Goal: Information Seeking & Learning: Learn about a topic

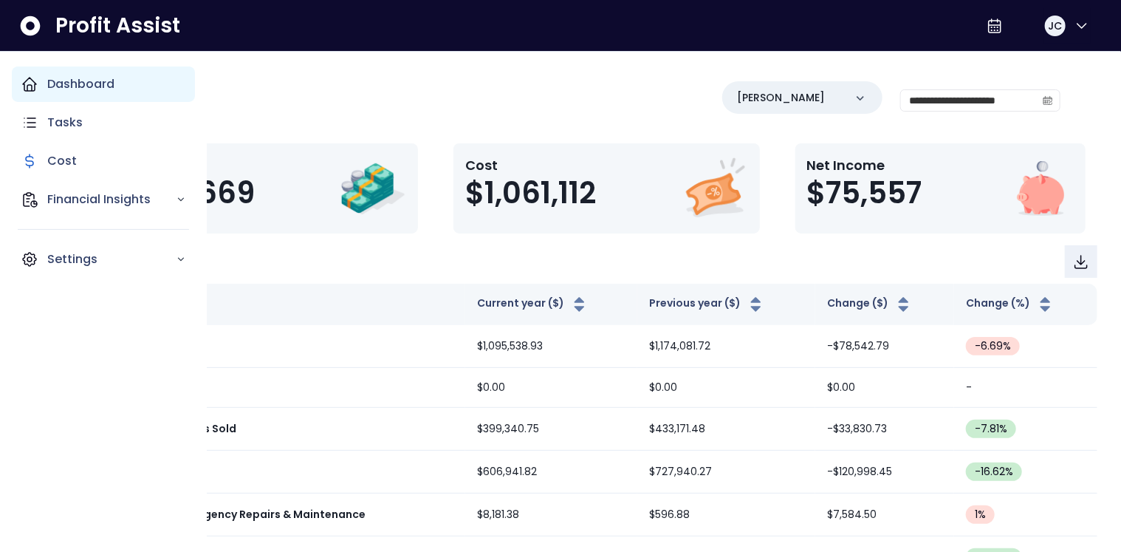
click at [47, 81] on div "Dashboard" at bounding box center [103, 83] width 183 height 35
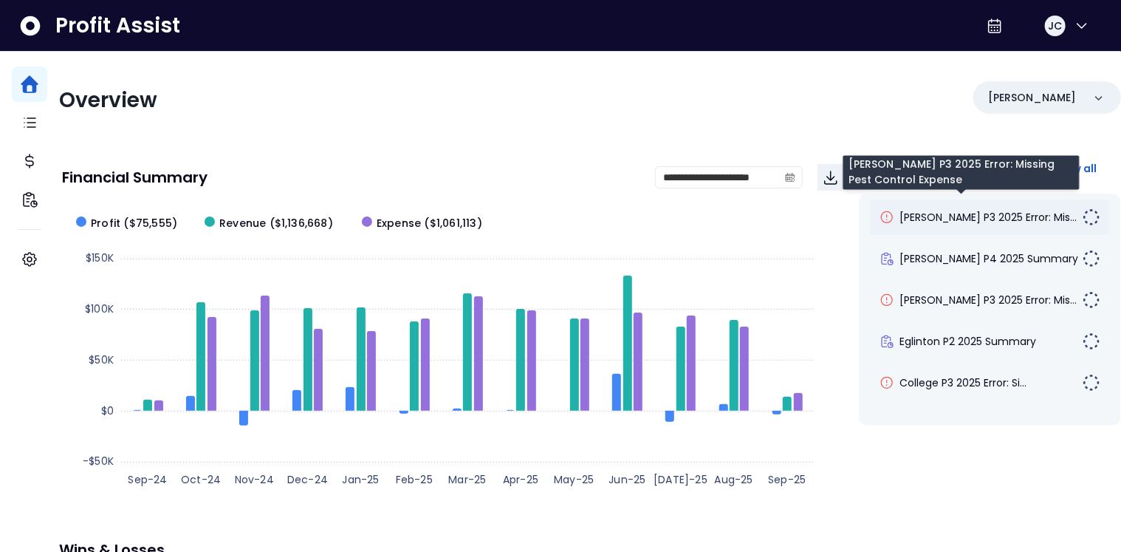
click at [935, 216] on span "[PERSON_NAME] P3 2025 Error: Mis..." at bounding box center [988, 217] width 177 height 15
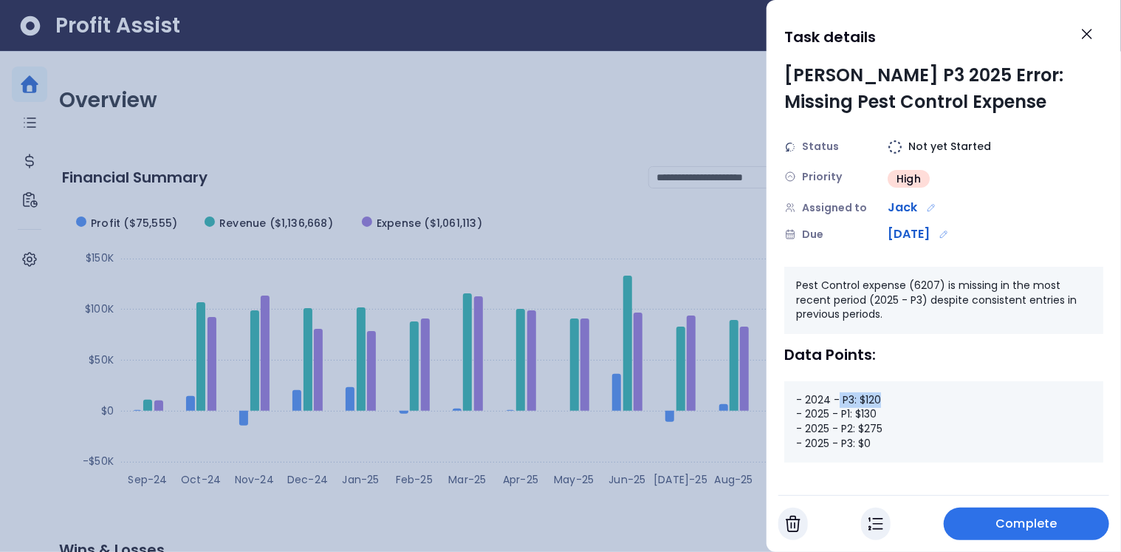
drag, startPoint x: 840, startPoint y: 402, endPoint x: 891, endPoint y: 398, distance: 51.1
click at [891, 398] on div "- 2024 - P3: $120 - 2025 - P1: $130 - 2025 - P2: $275 - 2025 - P3: $0" at bounding box center [943, 421] width 319 height 81
drag, startPoint x: 840, startPoint y: 411, endPoint x: 886, endPoint y: 417, distance: 46.1
click at [886, 417] on div "- 2024 - P3: $120 - 2025 - P1: $130 - 2025 - P2: $275 - 2025 - P3: $0" at bounding box center [943, 421] width 319 height 81
drag, startPoint x: 876, startPoint y: 442, endPoint x: 840, endPoint y: 443, distance: 35.5
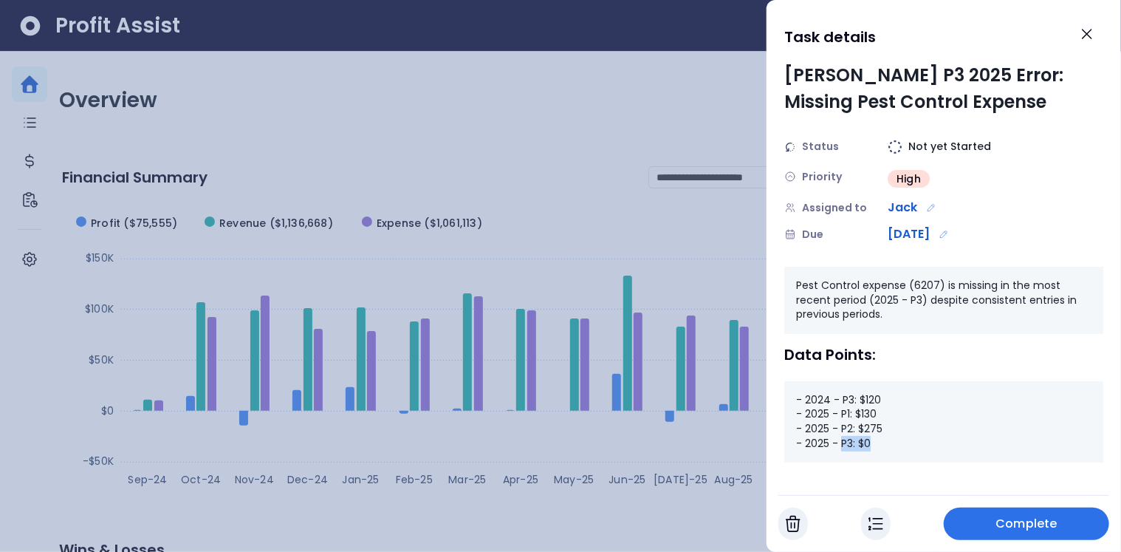
click at [840, 443] on div "- 2024 - P3: $120 - 2025 - P1: $130 - 2025 - P2: $275 - 2025 - P3: $0" at bounding box center [943, 421] width 319 height 81
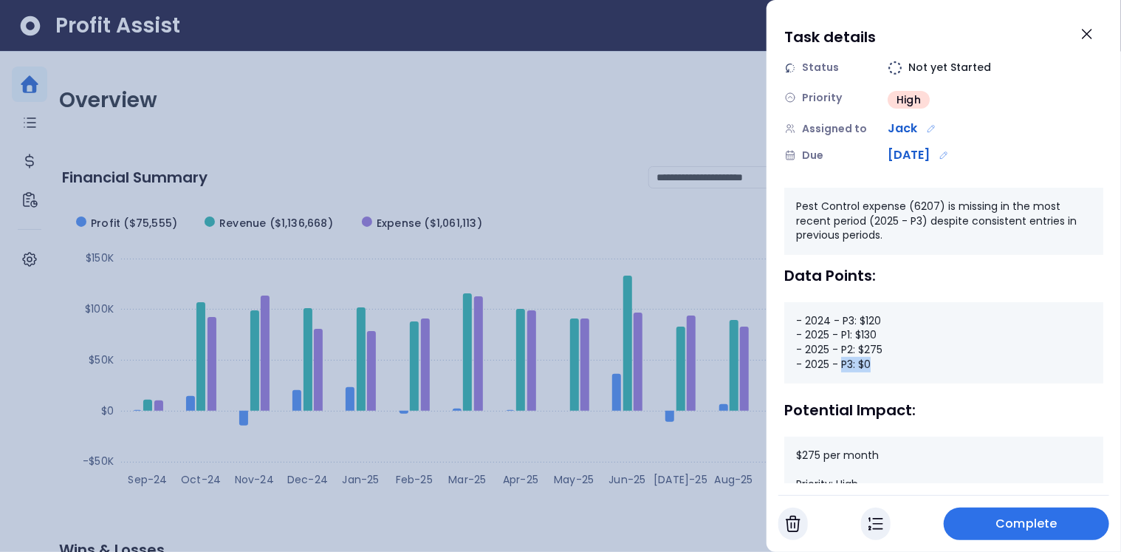
scroll to position [129, 0]
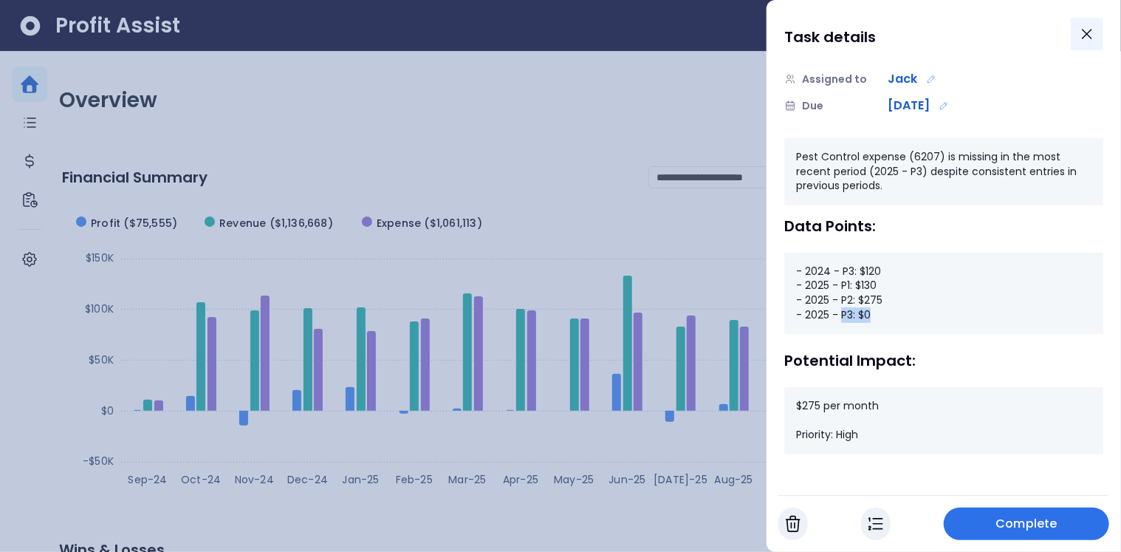
click at [1085, 41] on icon "Close" at bounding box center [1087, 34] width 18 height 18
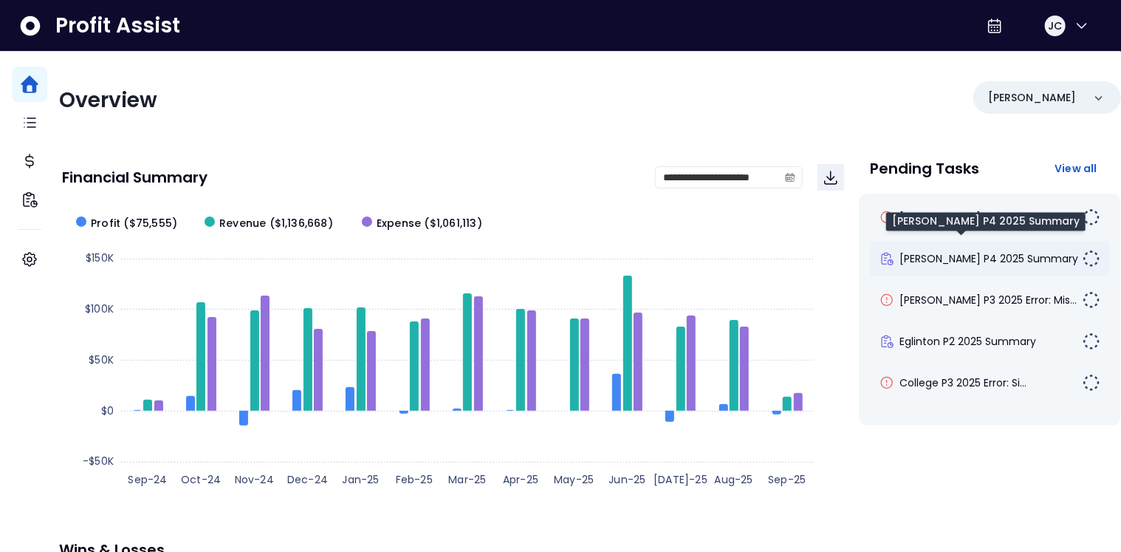
click at [934, 262] on span "[PERSON_NAME] P4 2025 Summary" at bounding box center [989, 258] width 179 height 15
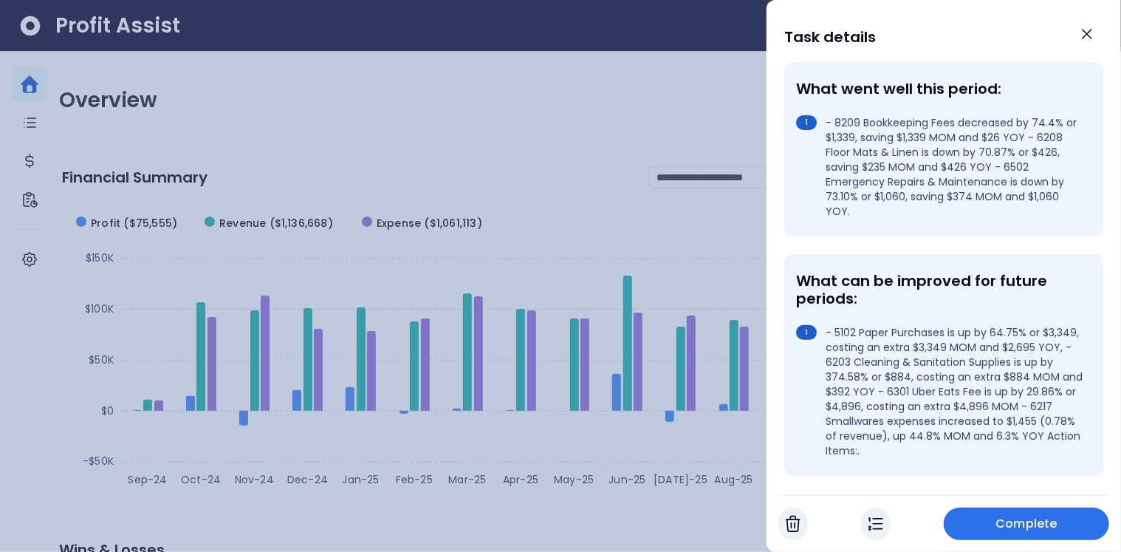
scroll to position [274, 0]
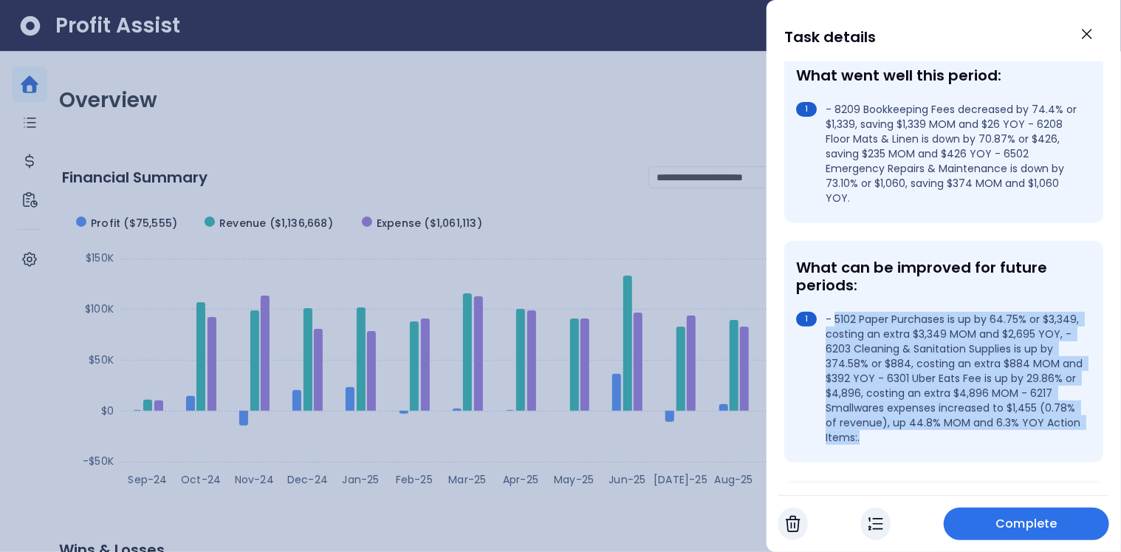
drag, startPoint x: 836, startPoint y: 295, endPoint x: 926, endPoint y: 409, distance: 145.7
click at [926, 409] on li "- 5102 Paper Purchases is up by 64.75% or $3,349, costing an extra $3,349 MOM a…" at bounding box center [941, 378] width 290 height 133
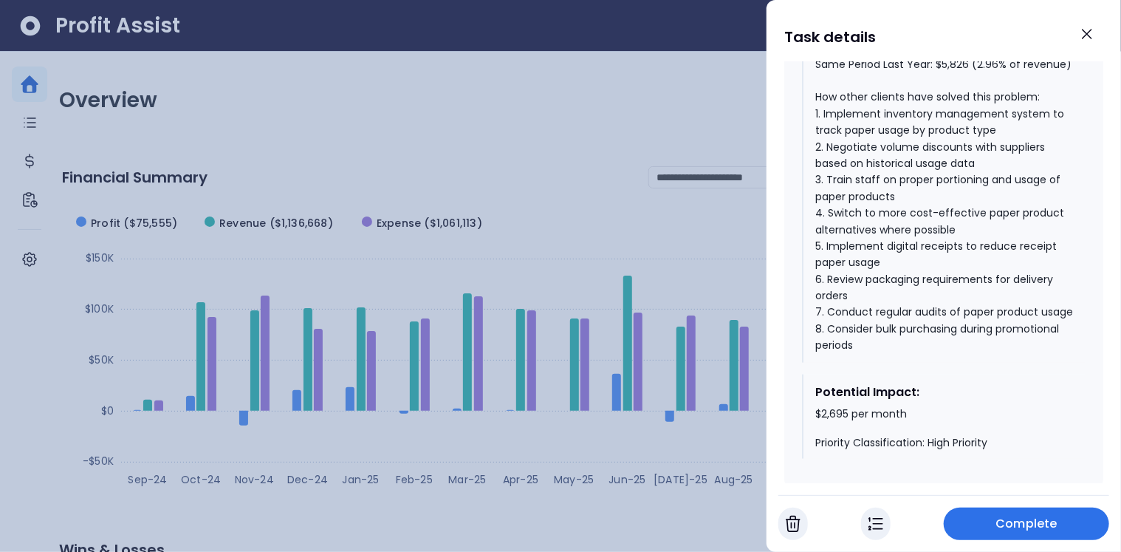
scroll to position [890, 0]
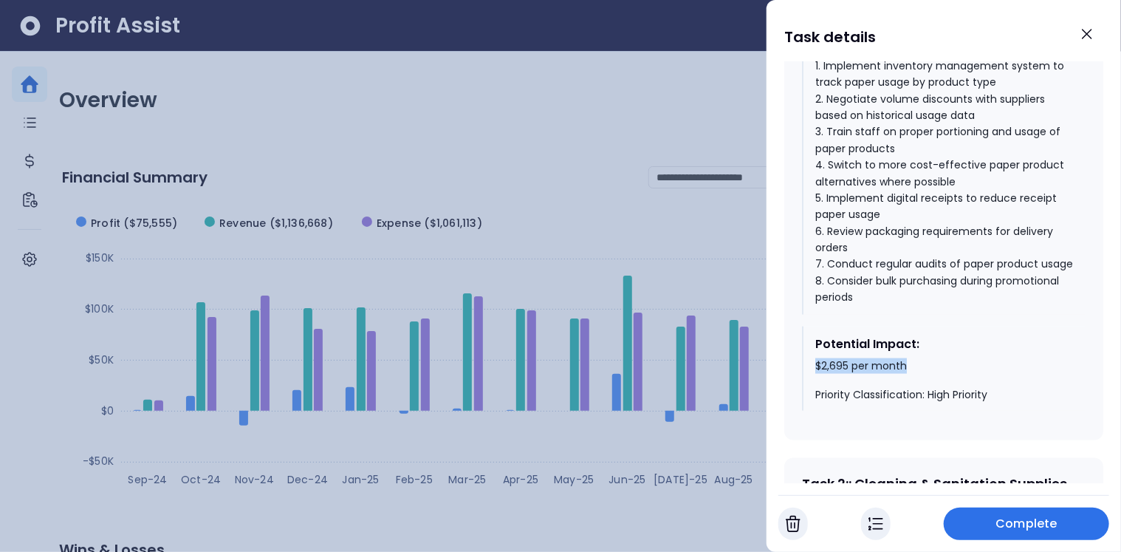
drag, startPoint x: 812, startPoint y: 370, endPoint x: 910, endPoint y: 373, distance: 98.3
click at [910, 373] on div "Potential Impact: $2,695 per month Priority Classification: High Priority" at bounding box center [944, 368] width 284 height 85
click at [1092, 38] on icon "Close" at bounding box center [1087, 34] width 9 height 9
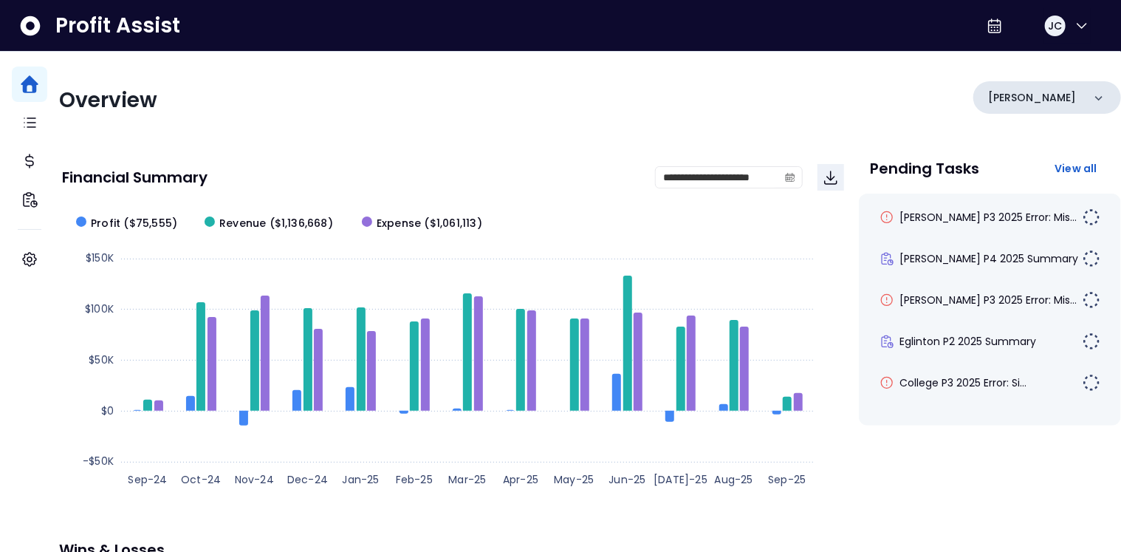
click at [1024, 99] on div "[PERSON_NAME]" at bounding box center [1047, 97] width 148 height 32
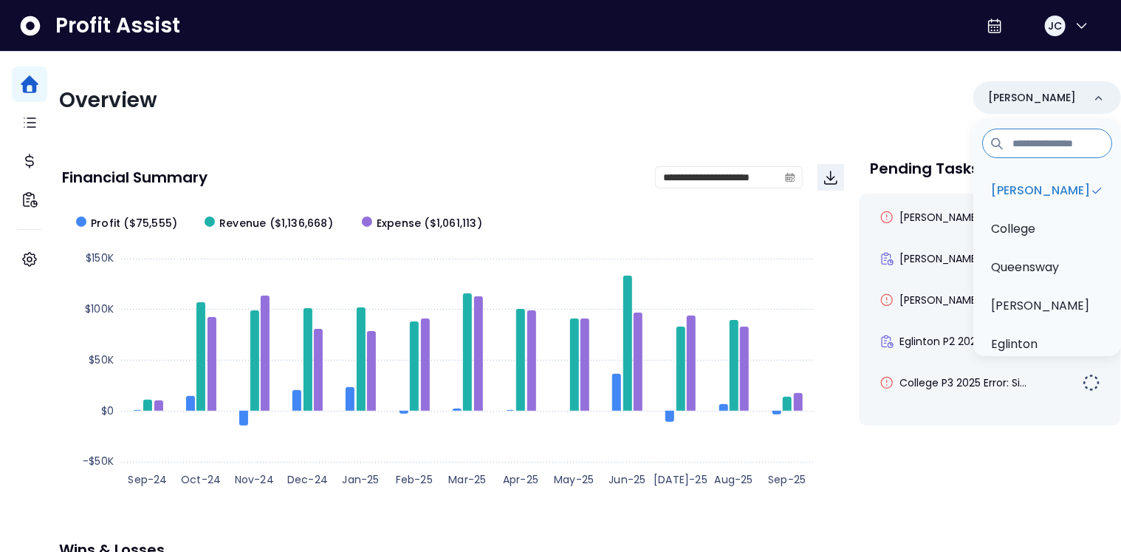
drag, startPoint x: 741, startPoint y: 110, endPoint x: 734, endPoint y: 123, distance: 14.2
click at [741, 109] on div "Overview [PERSON_NAME][GEOGRAPHIC_DATA] [GEOGRAPHIC_DATA] [PERSON_NAME] QuickBo…" at bounding box center [590, 100] width 1062 height 38
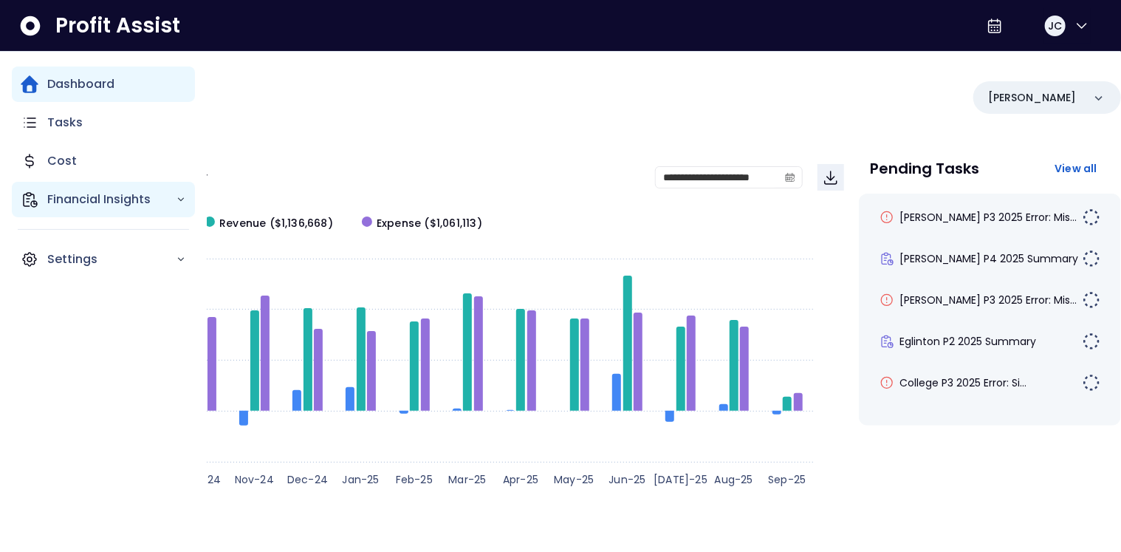
click at [67, 198] on p "Financial Insights" at bounding box center [111, 200] width 129 height 18
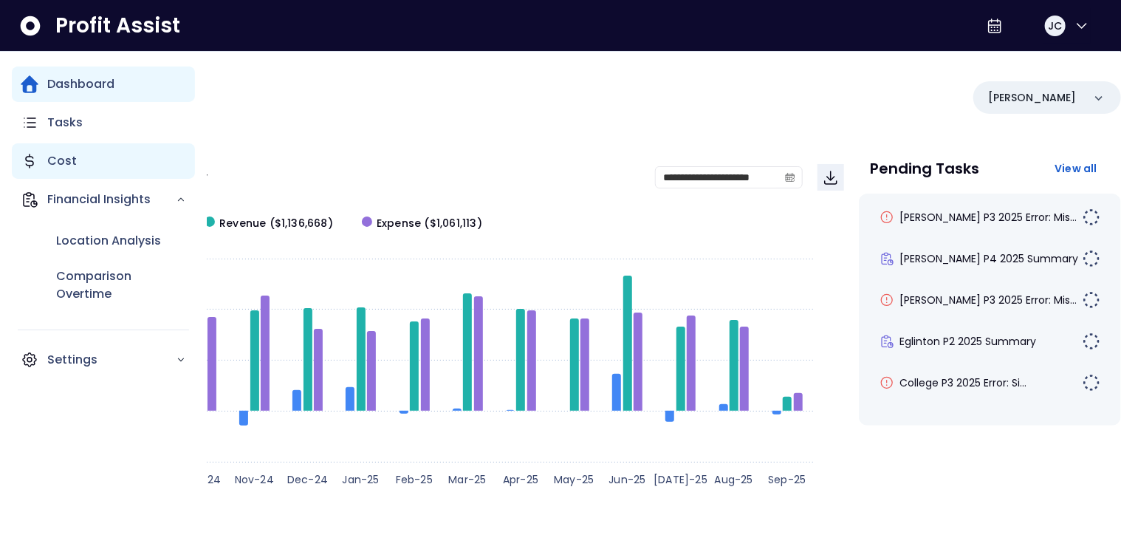
click at [66, 161] on p "Cost" at bounding box center [62, 161] width 30 height 18
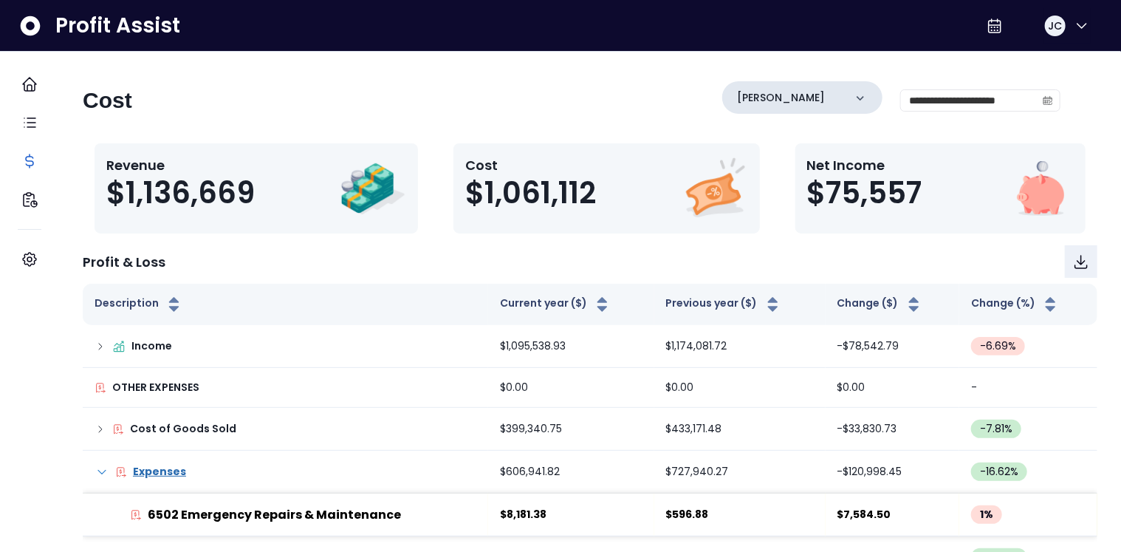
click at [771, 100] on div "[PERSON_NAME]" at bounding box center [802, 97] width 160 height 32
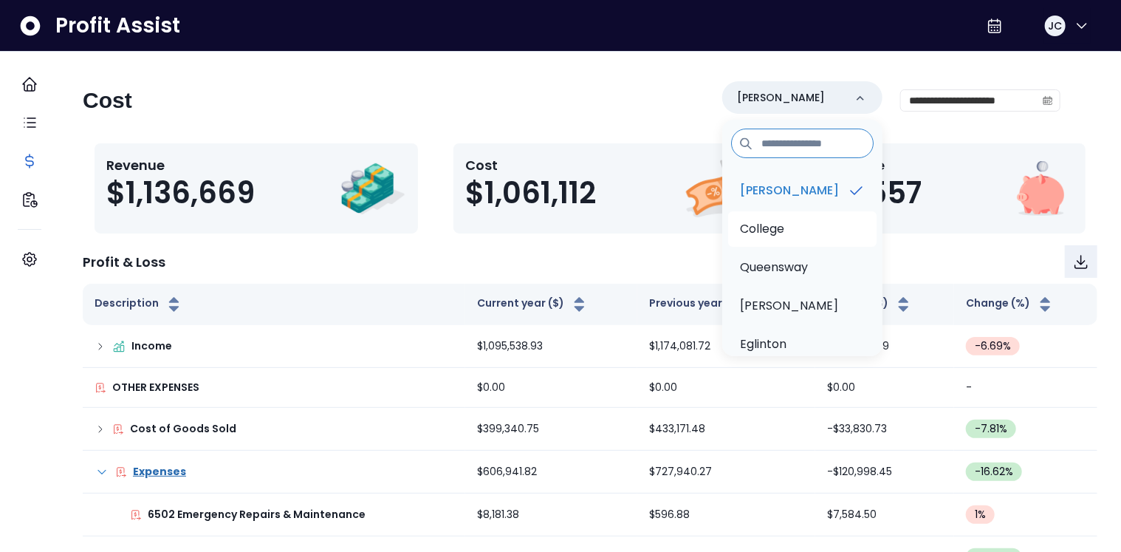
click at [779, 236] on li "College" at bounding box center [802, 228] width 148 height 35
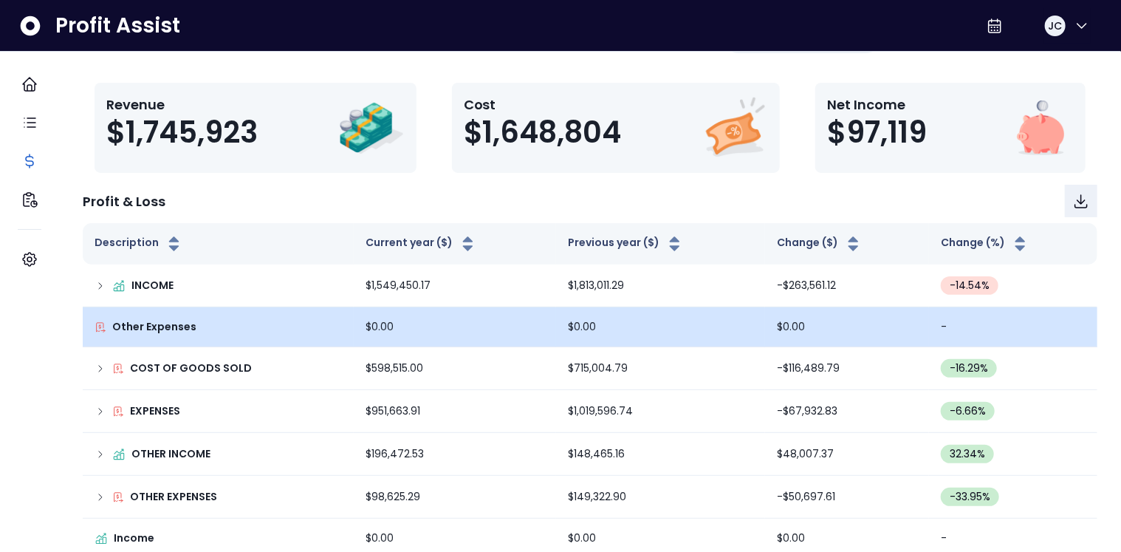
scroll to position [85, 0]
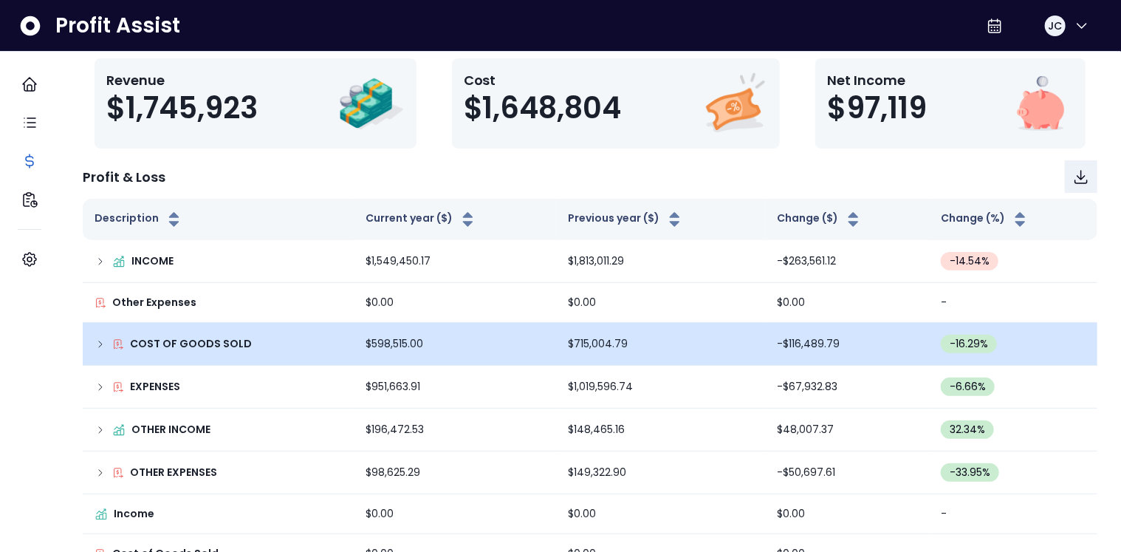
click at [106, 346] on icon at bounding box center [101, 344] width 12 height 12
